Goal: Navigation & Orientation: Find specific page/section

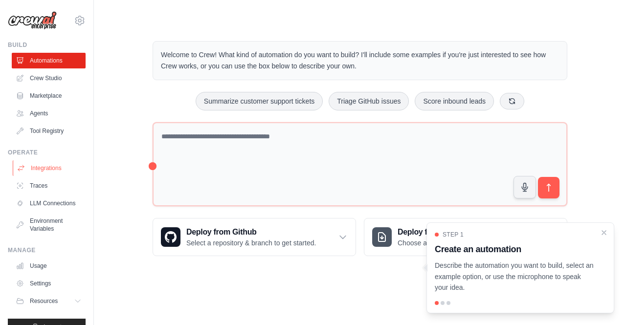
click at [49, 166] on link "Integrations" at bounding box center [50, 169] width 74 height 16
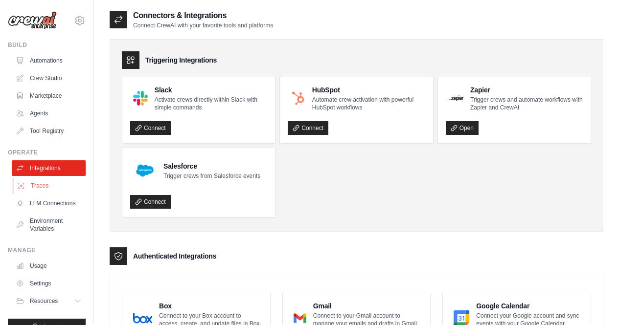
click at [52, 187] on link "Traces" at bounding box center [50, 186] width 74 height 16
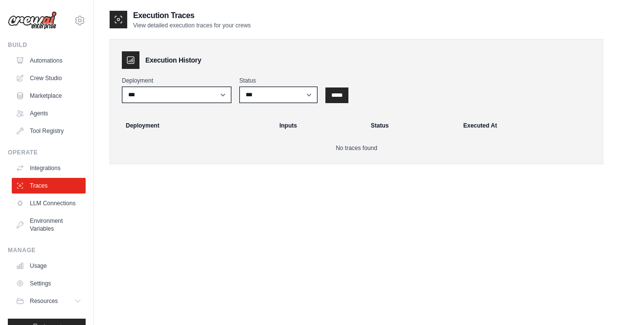
click at [52, 187] on link "Traces" at bounding box center [49, 186] width 74 height 16
